Goal: Task Accomplishment & Management: Use online tool/utility

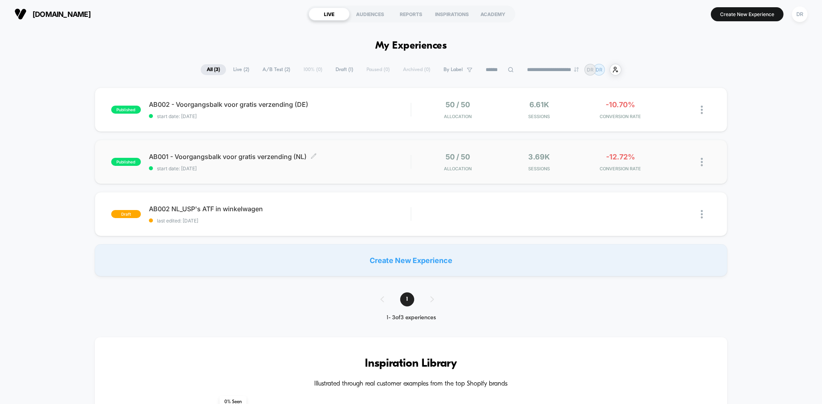
click at [278, 162] on div "AB001 - Voorgangsbalk voor gratis verzending (NL) Click to edit experience deta…" at bounding box center [280, 161] width 262 height 19
click at [233, 110] on div "AB002 - Voorgangsbalk voor gratis verzending (DE) Click to edit experience deta…" at bounding box center [280, 109] width 262 height 19
